Goal: Check status

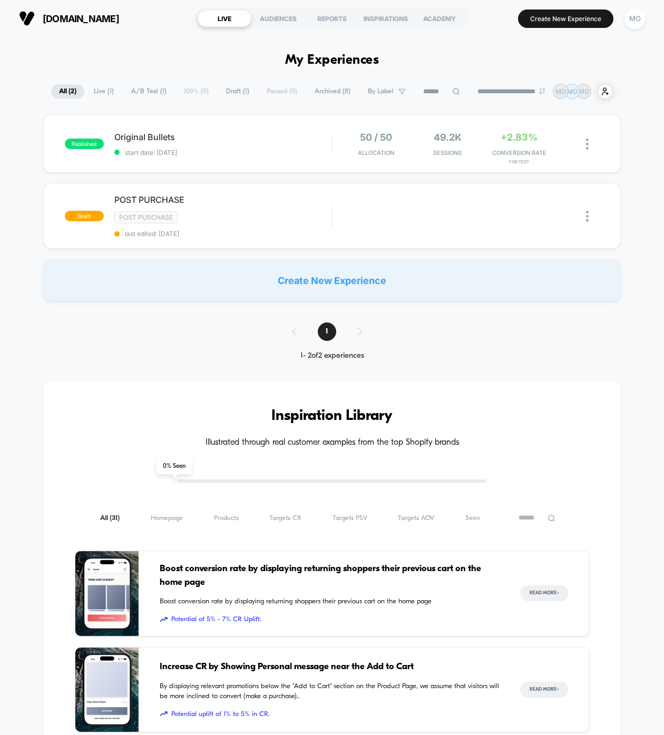
click at [170, 53] on div "**********" at bounding box center [332, 641] width 664 height 1208
click at [238, 156] on div "published Original Bullets start date: [DATE] 50 / 50 Allocation 49.2k Sessions…" at bounding box center [331, 144] width 577 height 58
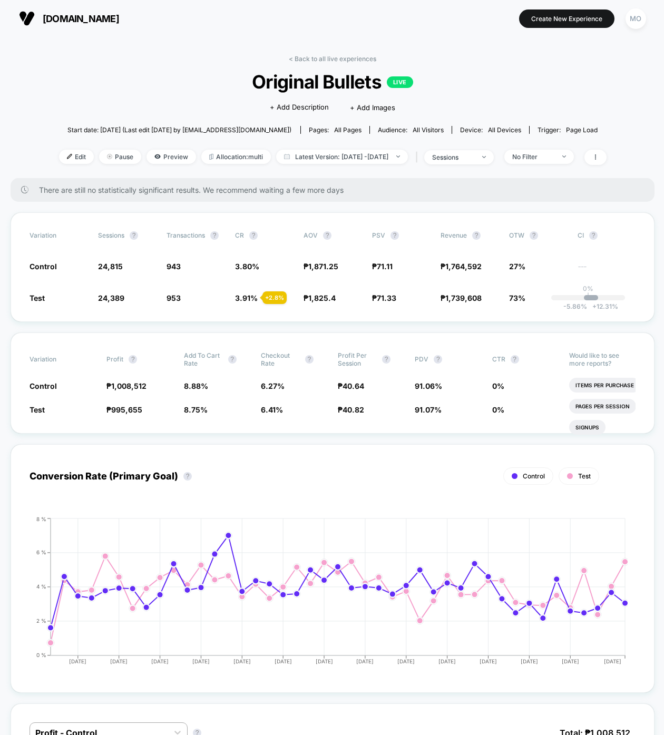
click at [623, 24] on button "MO" at bounding box center [635, 19] width 27 height 22
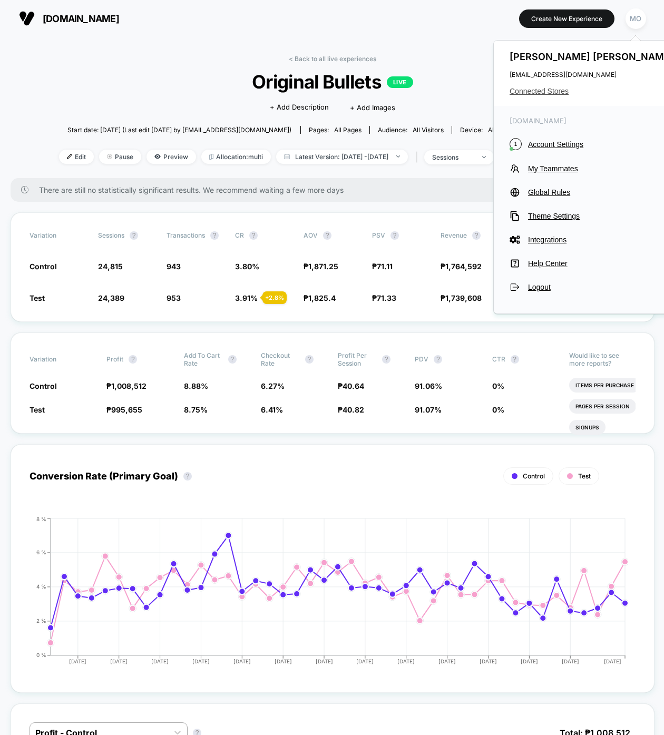
click at [542, 90] on span "Connected Stores" at bounding box center [592, 91] width 166 height 8
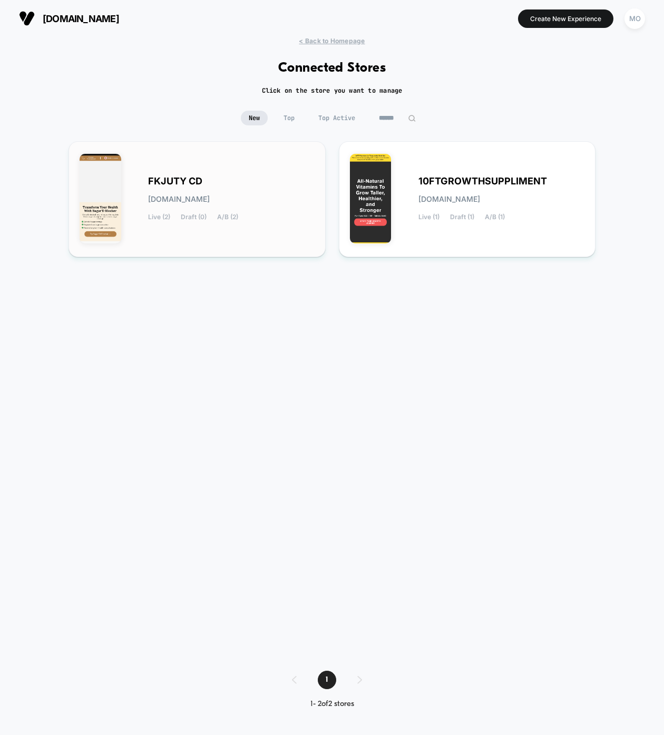
click at [210, 199] on span "[DOMAIN_NAME]" at bounding box center [179, 198] width 62 height 7
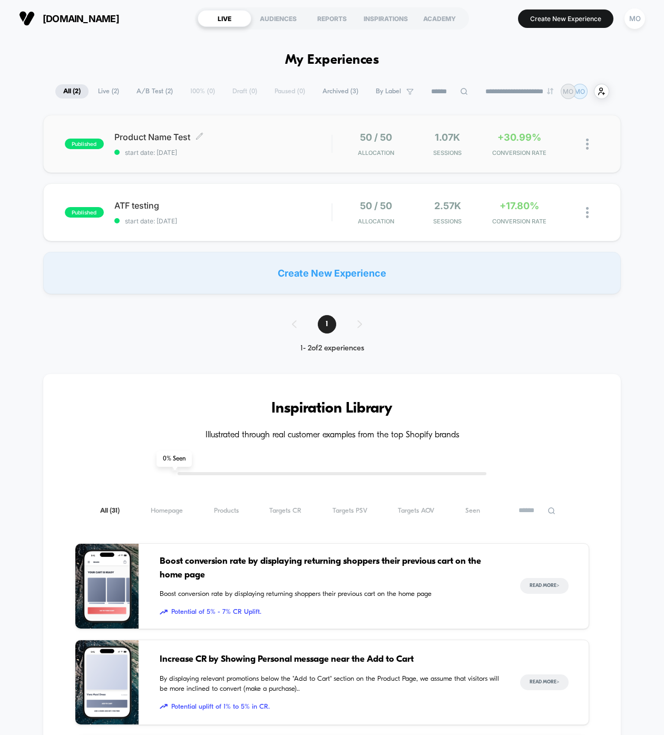
click at [235, 150] on span "start date: [DATE]" at bounding box center [222, 153] width 217 height 8
click at [223, 226] on div "published ATF testing start date: [DATE] 50 / 50 Allocation 2.57k Sessions +17.…" at bounding box center [331, 212] width 577 height 58
